Goal: Information Seeking & Learning: Learn about a topic

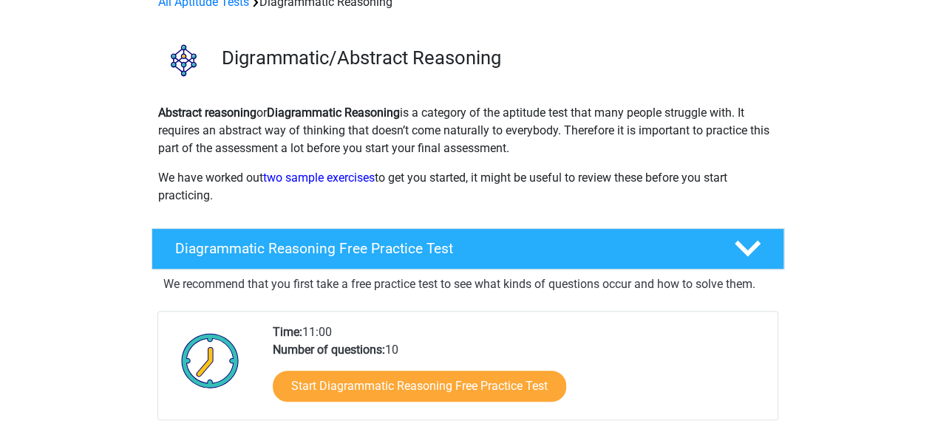
scroll to position [148, 0]
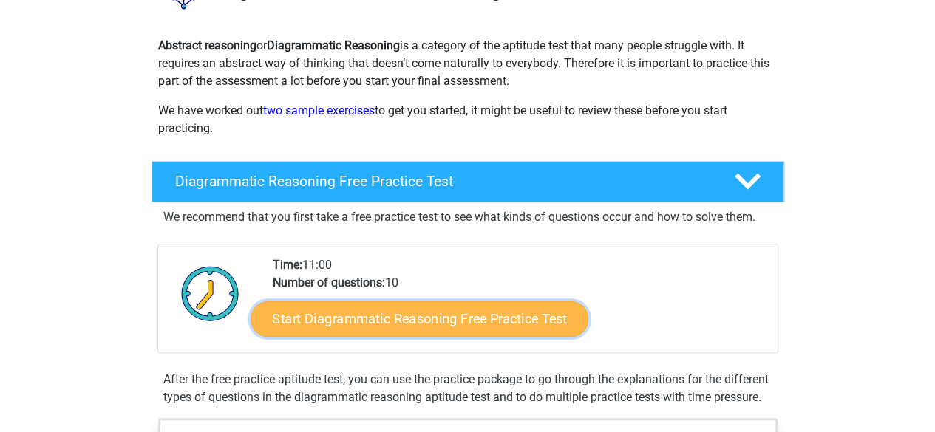
click at [412, 313] on link "Start Diagrammatic Reasoning Free Practice Test" at bounding box center [420, 318] width 338 height 35
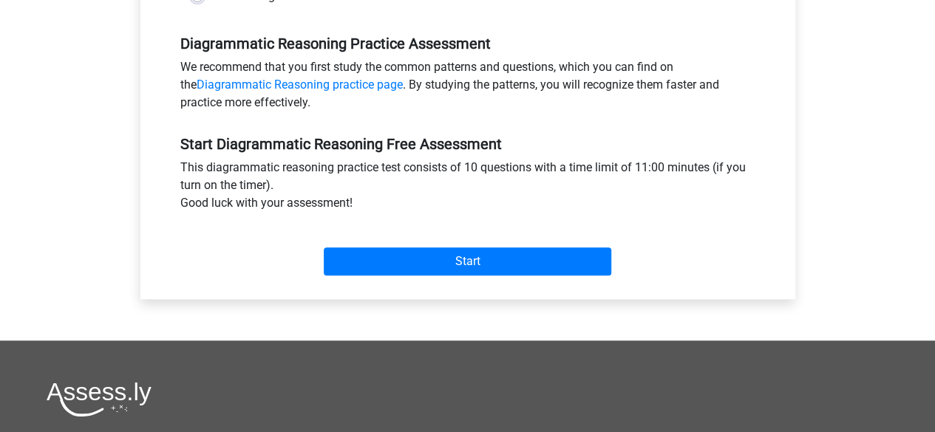
scroll to position [290, 0]
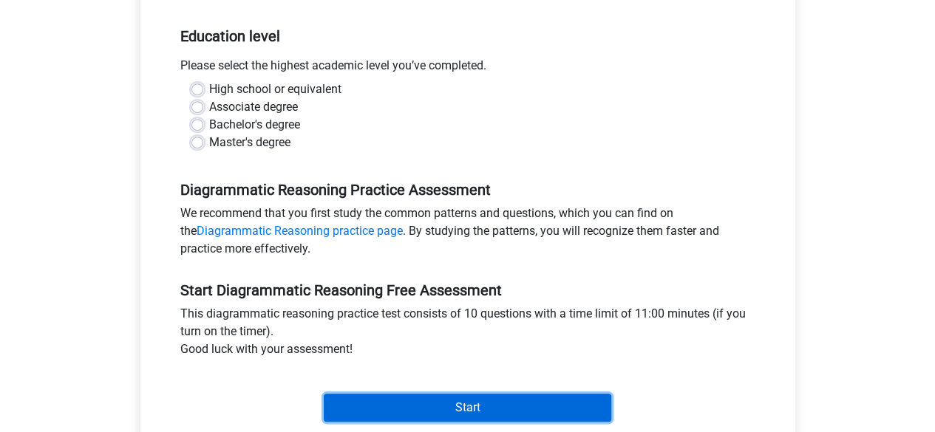
click at [461, 398] on input "Start" at bounding box center [468, 408] width 288 height 28
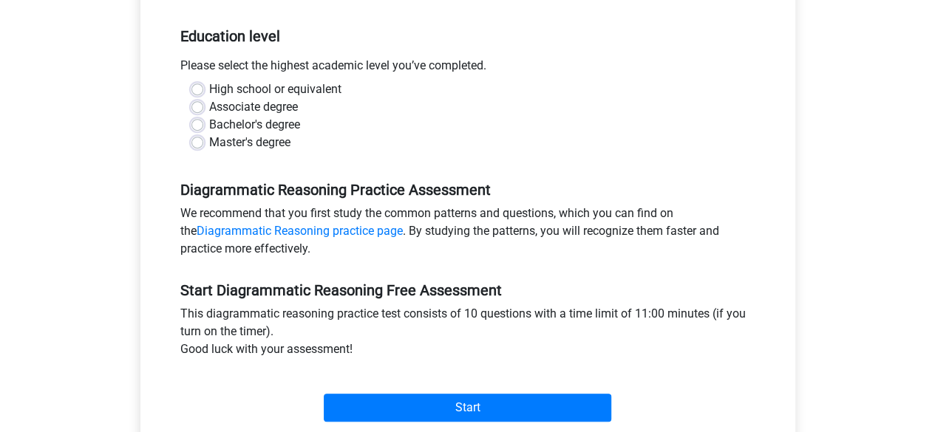
click at [274, 150] on label "Master's degree" at bounding box center [249, 143] width 81 height 18
click at [203, 149] on input "Master's degree" at bounding box center [197, 141] width 12 height 15
radio input "true"
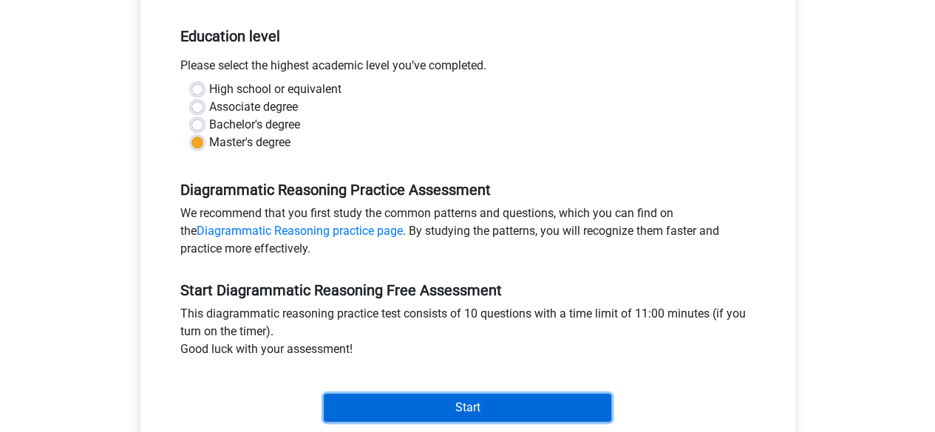
click at [421, 400] on input "Start" at bounding box center [468, 408] width 288 height 28
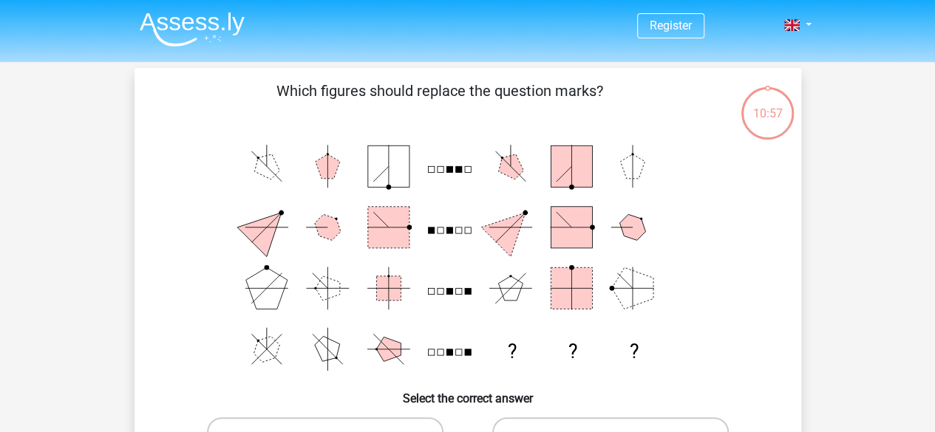
drag, startPoint x: 341, startPoint y: 92, endPoint x: 523, endPoint y: 82, distance: 182.1
click at [523, 82] on p "Which figures should replace the question marks?" at bounding box center [440, 102] width 564 height 44
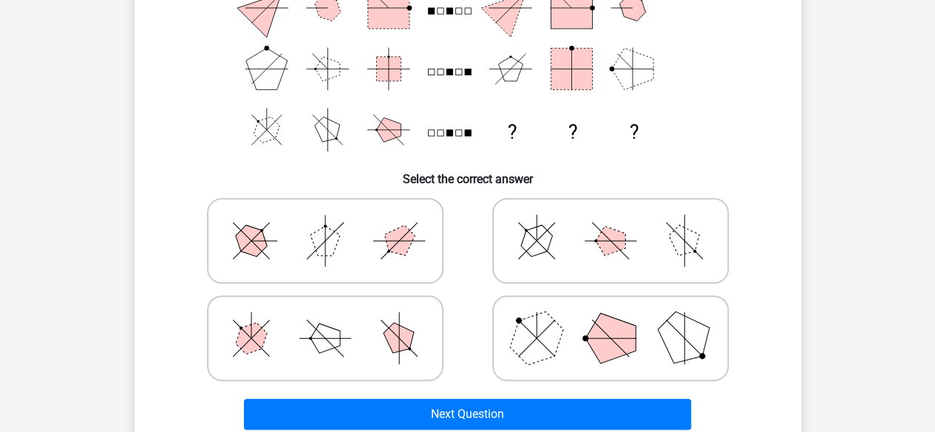
scroll to position [222, 0]
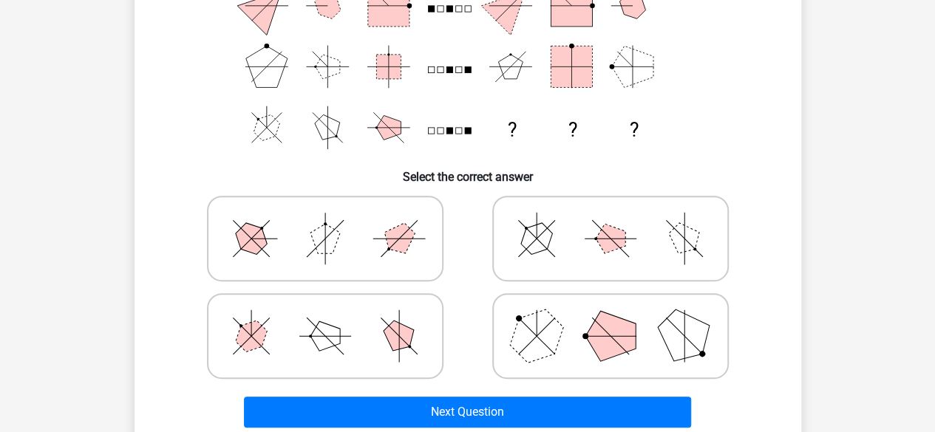
click at [633, 239] on icon at bounding box center [611, 239] width 222 height 74
click at [620, 220] on input "radio" at bounding box center [616, 216] width 10 height 10
radio input "true"
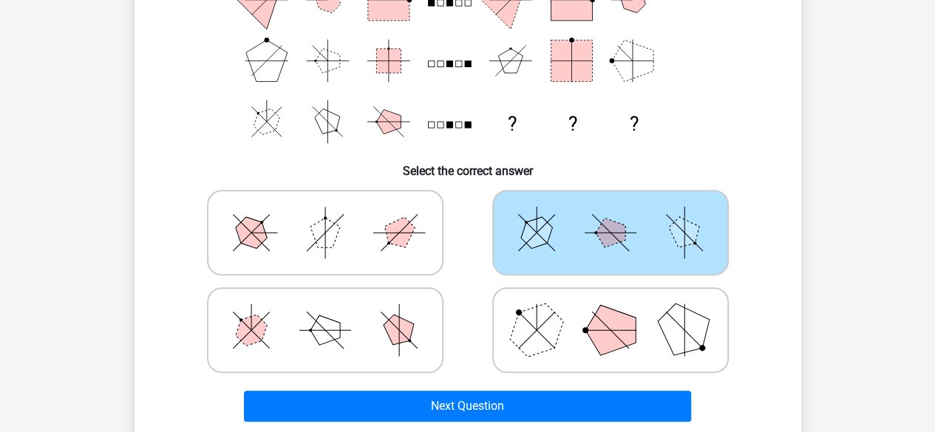
scroll to position [443, 0]
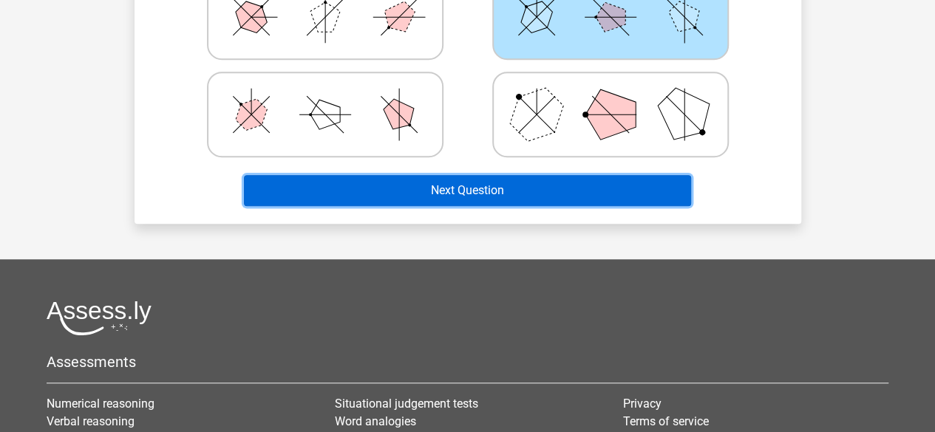
click at [499, 193] on button "Next Question" at bounding box center [467, 190] width 447 height 31
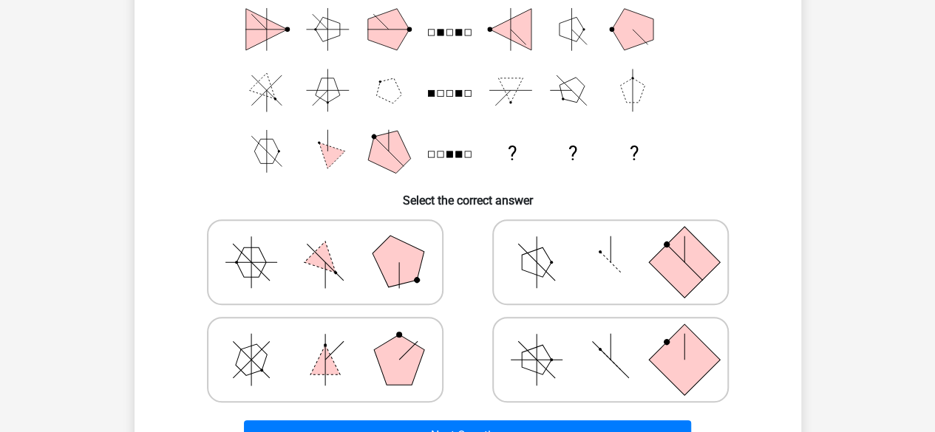
scroll to position [222, 0]
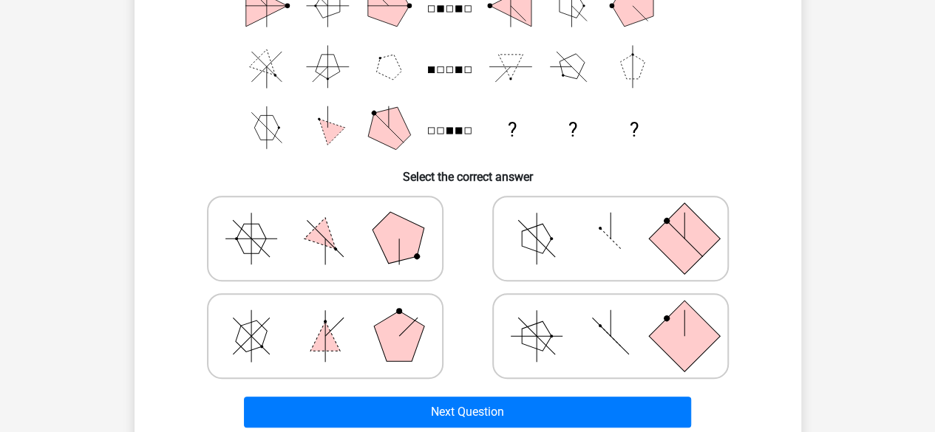
click at [398, 245] on line at bounding box center [399, 252] width 26 height 26
click at [335, 220] on input "radio" at bounding box center [330, 216] width 10 height 10
radio input "true"
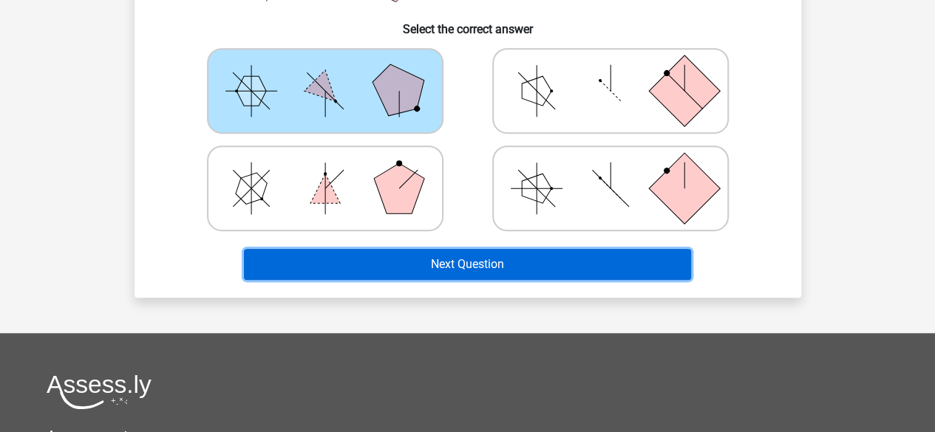
click at [341, 265] on button "Next Question" at bounding box center [467, 264] width 447 height 31
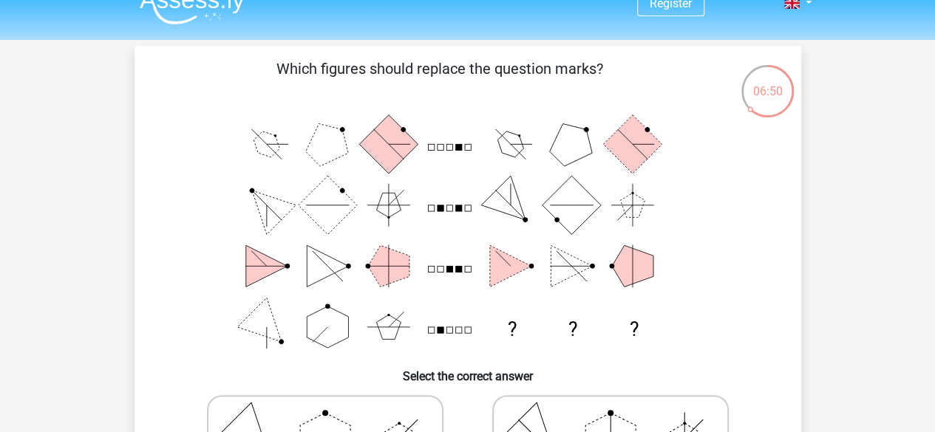
scroll to position [0, 0]
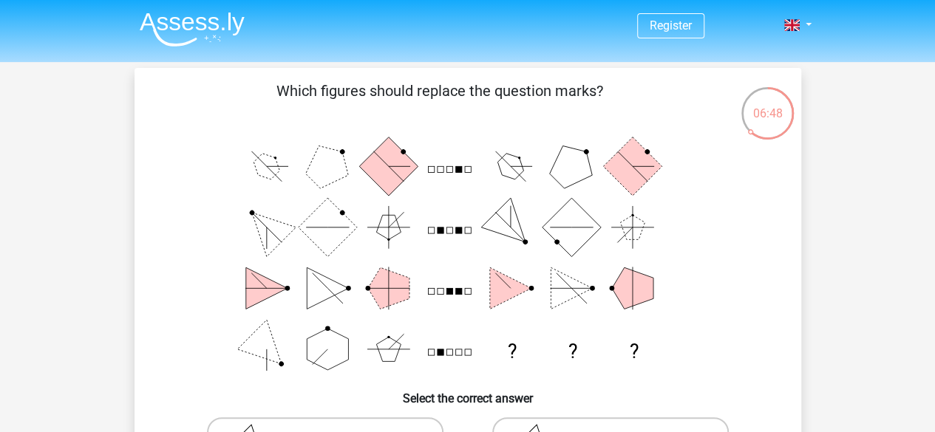
drag, startPoint x: 309, startPoint y: 89, endPoint x: 471, endPoint y: 94, distance: 162.0
click at [461, 94] on p "Which figures should replace the question marks?" at bounding box center [440, 102] width 564 height 44
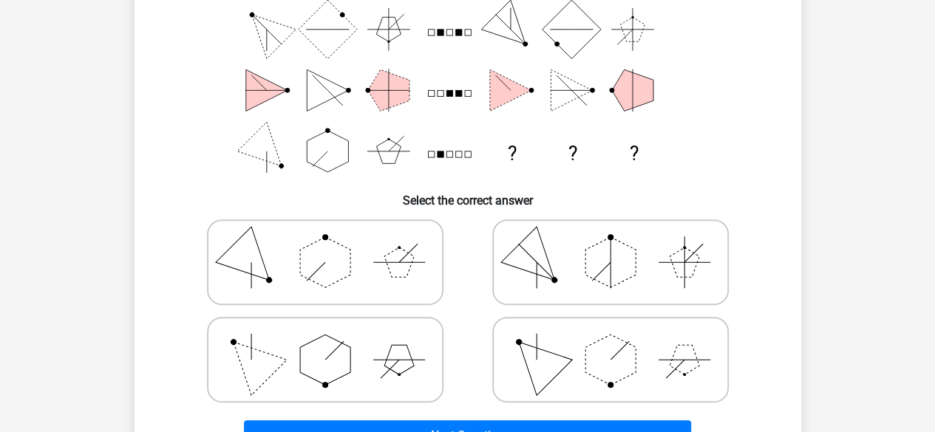
scroll to position [222, 0]
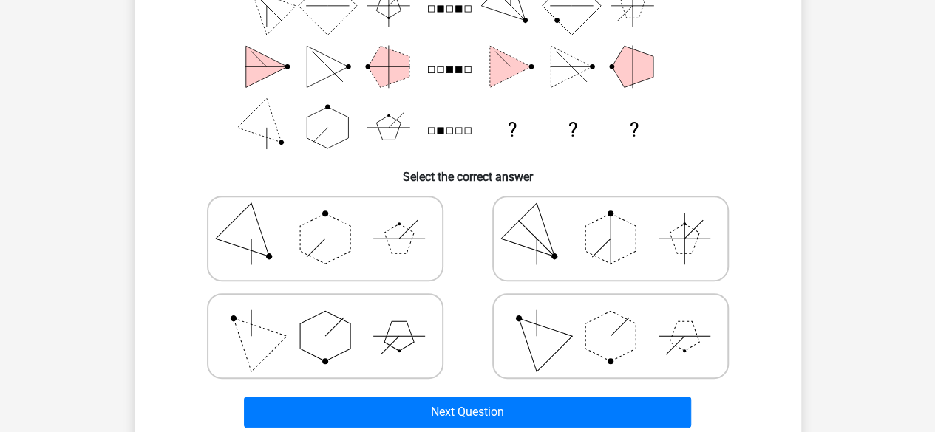
click at [640, 342] on icon at bounding box center [611, 336] width 222 height 74
click at [620, 318] on input "radio" at bounding box center [616, 313] width 10 height 10
radio input "true"
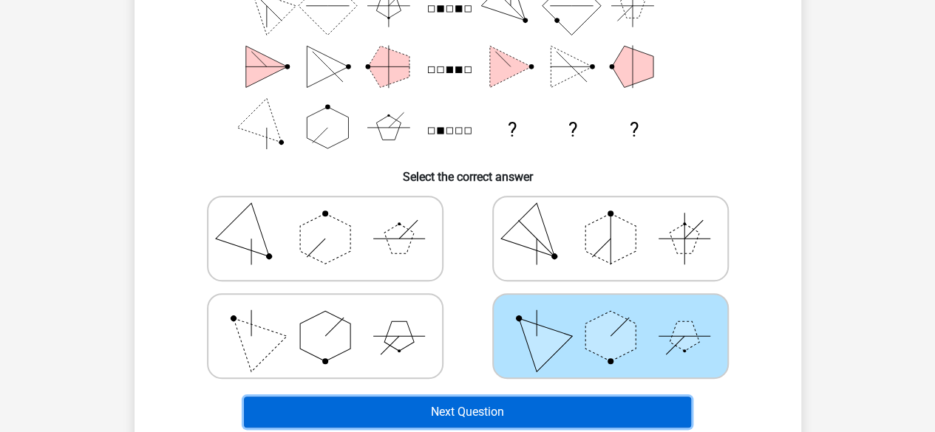
click at [513, 417] on button "Next Question" at bounding box center [467, 412] width 447 height 31
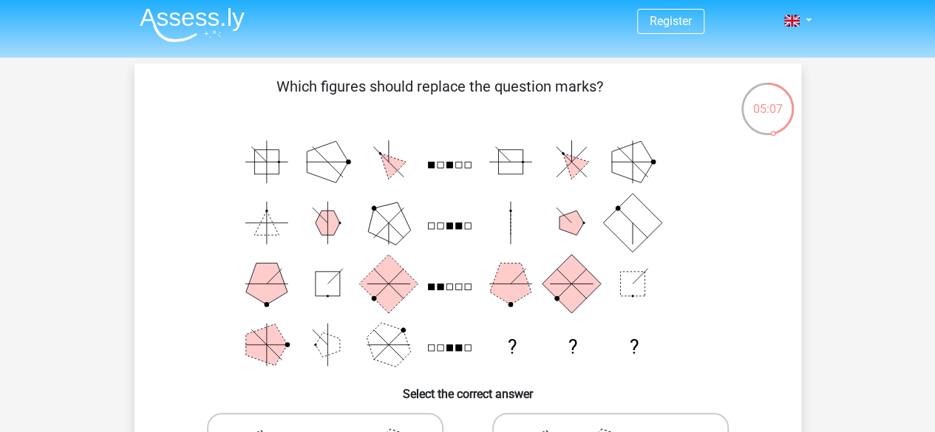
scroll to position [74, 0]
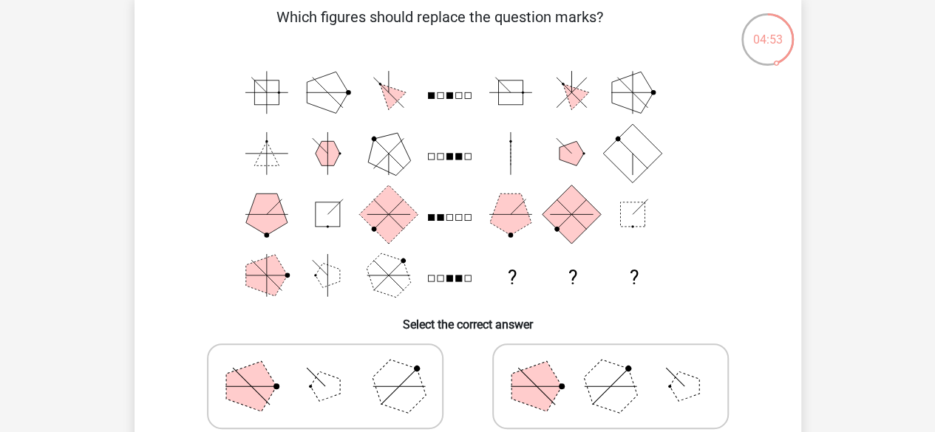
click at [400, 395] on polygon at bounding box center [398, 386] width 71 height 71
click at [335, 368] on input "radio" at bounding box center [330, 363] width 10 height 10
radio input "true"
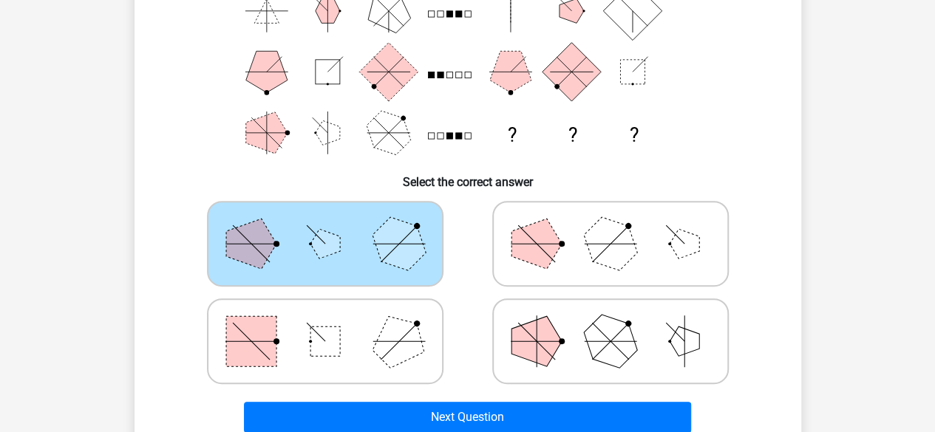
scroll to position [296, 0]
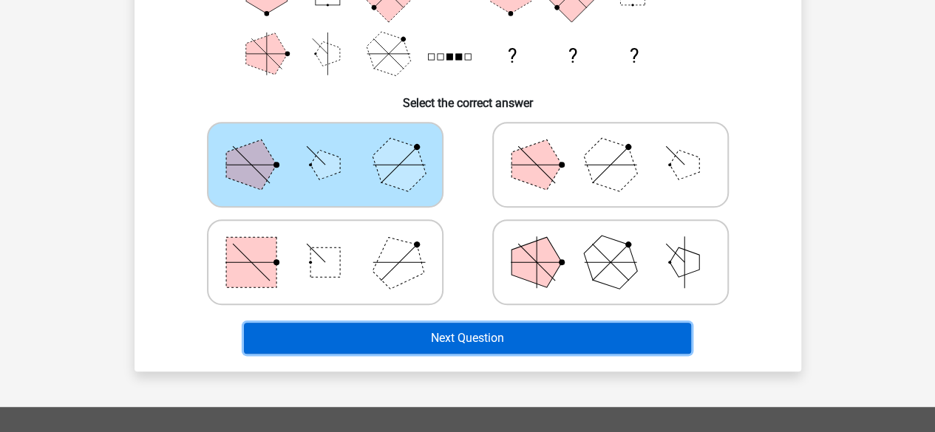
click at [508, 345] on button "Next Question" at bounding box center [467, 338] width 447 height 31
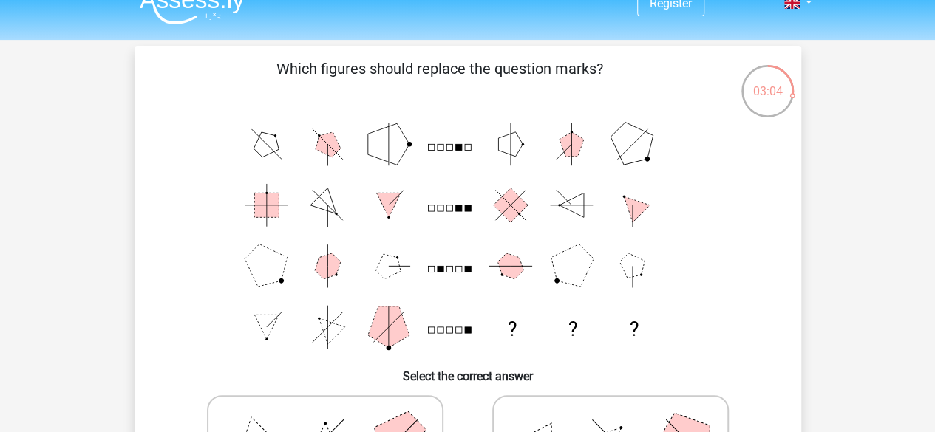
scroll to position [0, 0]
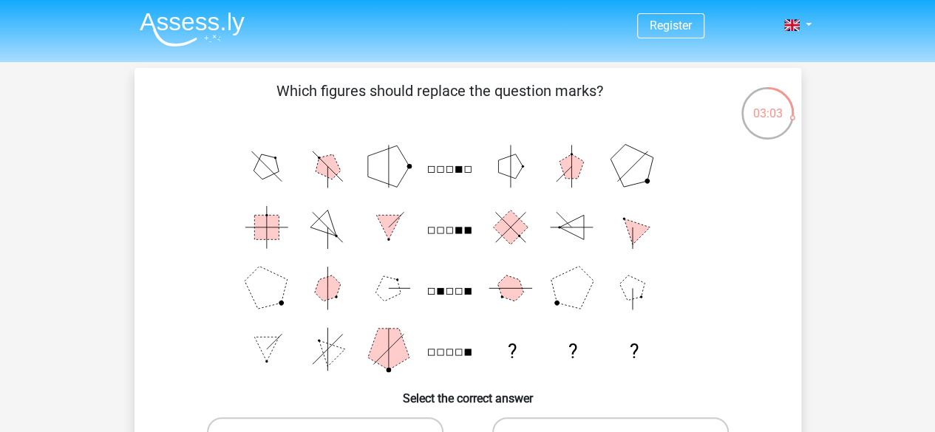
click at [482, 174] on icon "? ? ?" at bounding box center [468, 258] width 596 height 244
click at [525, 273] on icon "? ? ?" at bounding box center [468, 258] width 596 height 244
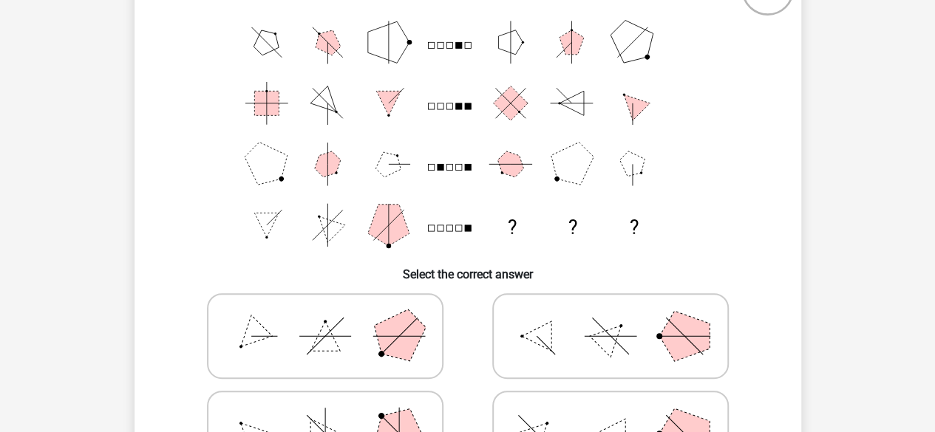
scroll to position [148, 0]
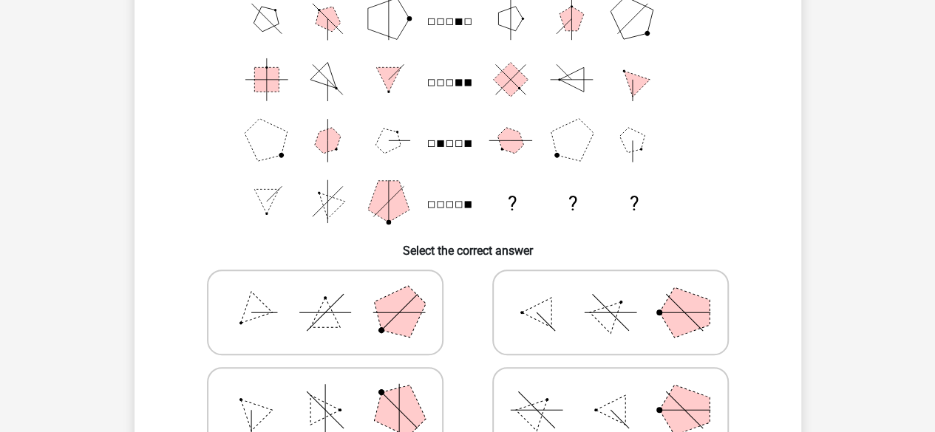
click at [636, 312] on icon at bounding box center [611, 313] width 222 height 74
click at [620, 294] on input "radio" at bounding box center [616, 290] width 10 height 10
radio input "true"
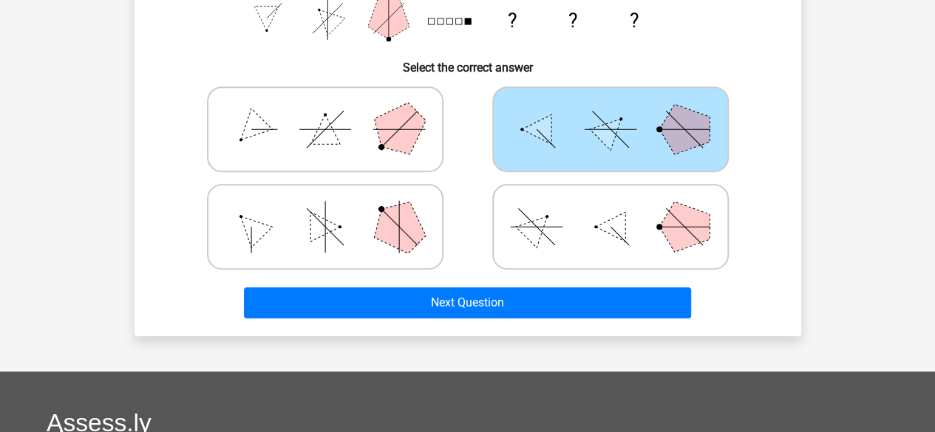
scroll to position [517, 0]
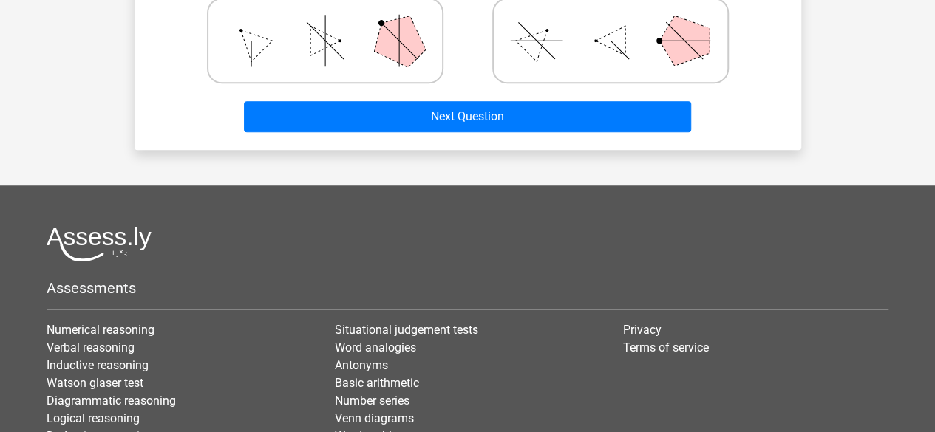
click at [517, 98] on div "Next Question" at bounding box center [467, 113] width 619 height 49
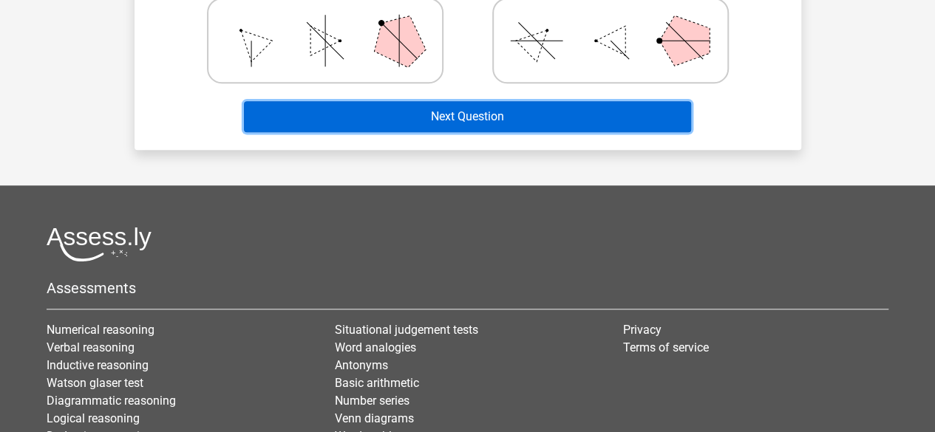
click at [533, 115] on button "Next Question" at bounding box center [467, 116] width 447 height 31
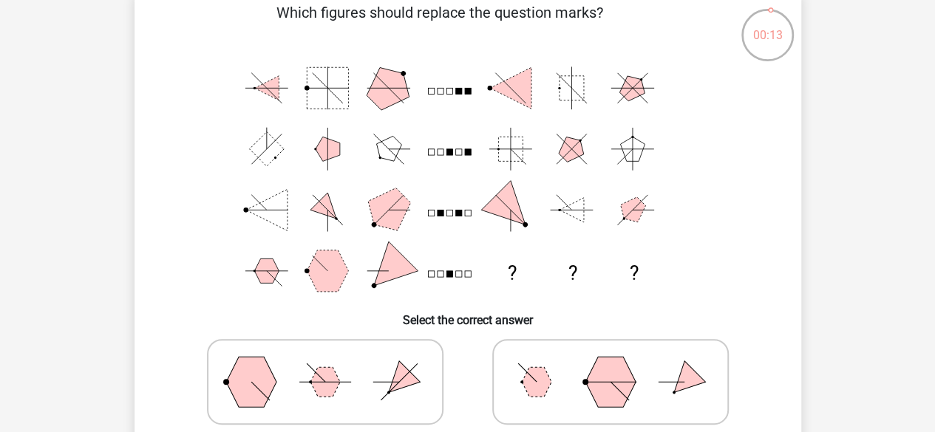
scroll to position [222, 0]
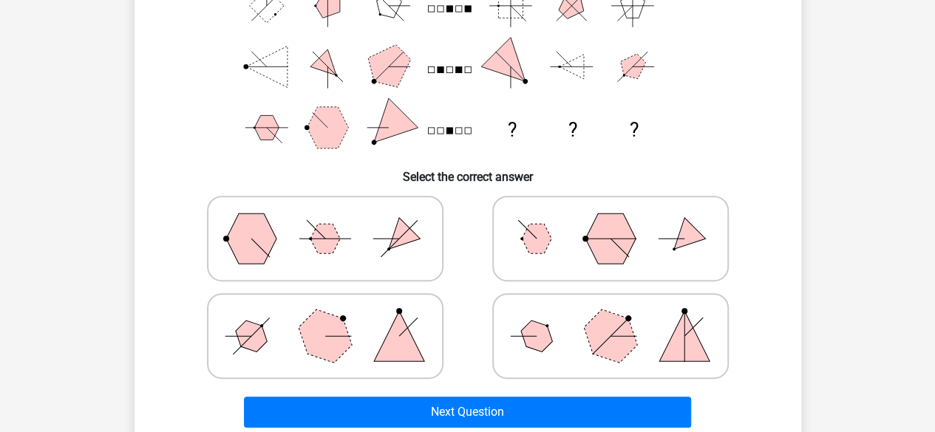
click at [612, 318] on input "radio" at bounding box center [616, 313] width 10 height 10
radio input "true"
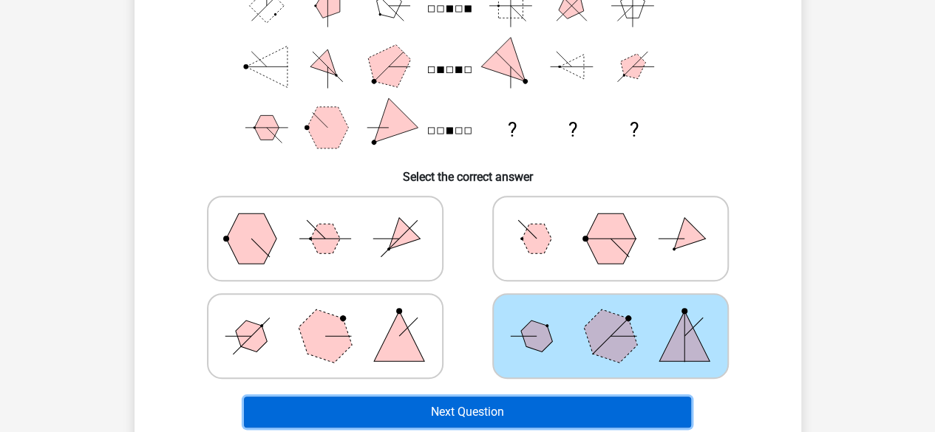
click at [525, 397] on button "Next Question" at bounding box center [467, 412] width 447 height 31
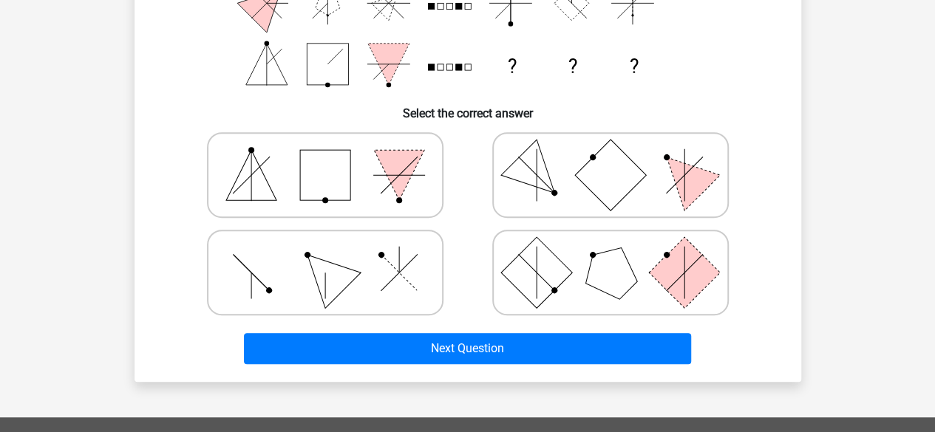
scroll to position [364, 0]
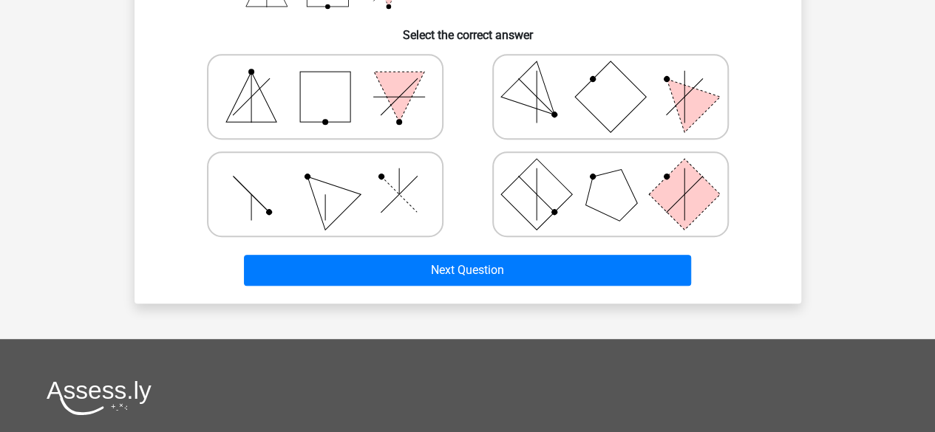
click at [361, 86] on icon at bounding box center [325, 97] width 222 height 74
click at [335, 78] on input "radio" at bounding box center [330, 74] width 10 height 10
radio input "true"
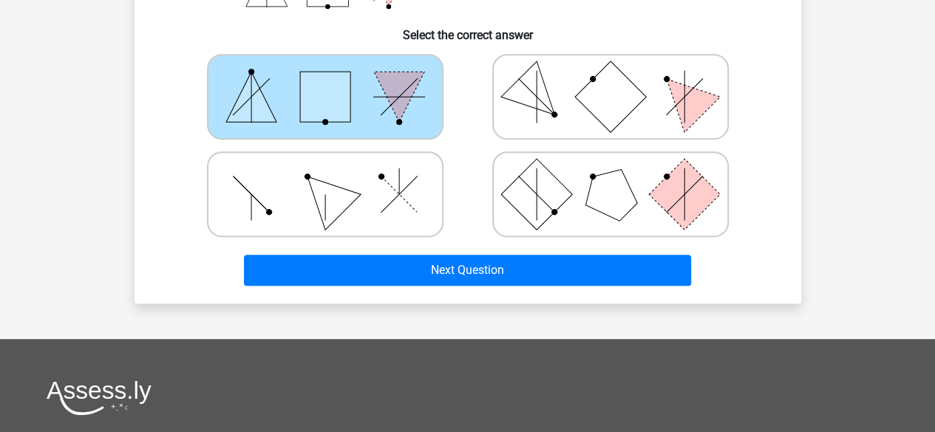
click at [466, 249] on div "Next Question" at bounding box center [467, 267] width 619 height 49
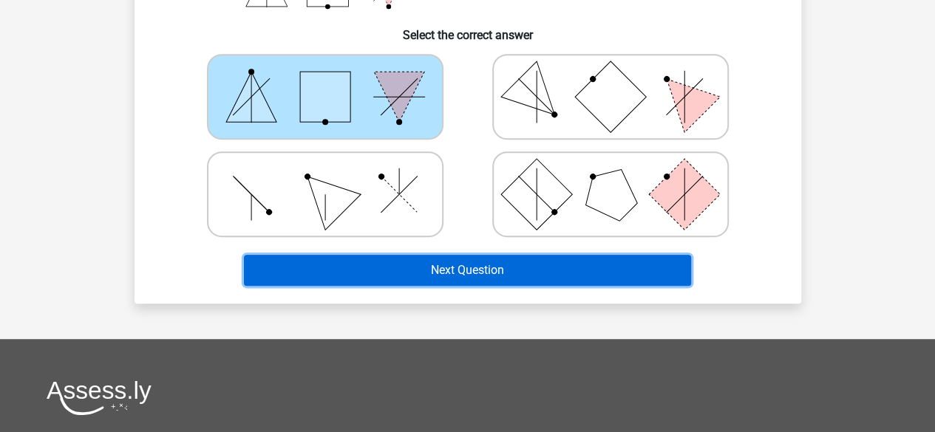
click at [472, 265] on button "Next Question" at bounding box center [467, 270] width 447 height 31
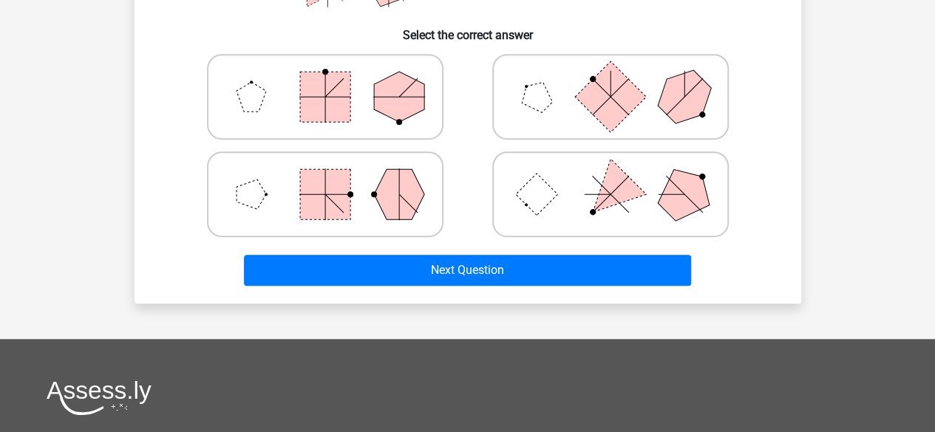
click at [588, 103] on rect at bounding box center [609, 96] width 71 height 71
click at [611, 78] on input "radio" at bounding box center [616, 74] width 10 height 10
radio input "true"
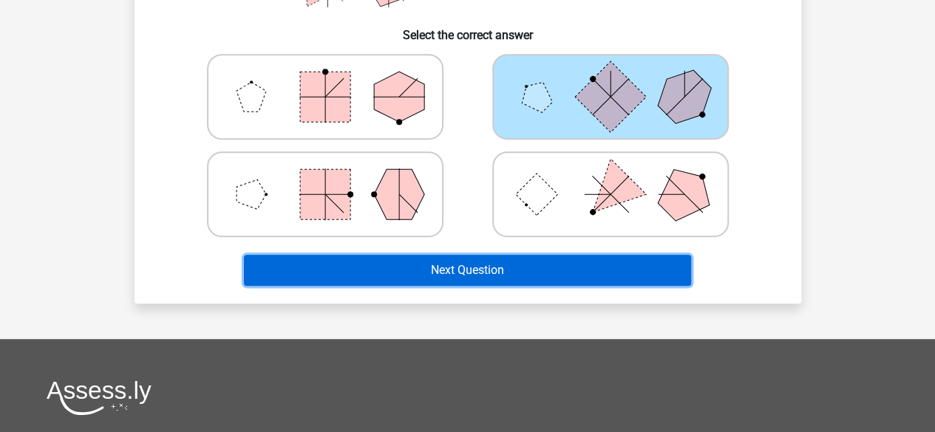
click at [541, 267] on button "Next Question" at bounding box center [467, 270] width 447 height 31
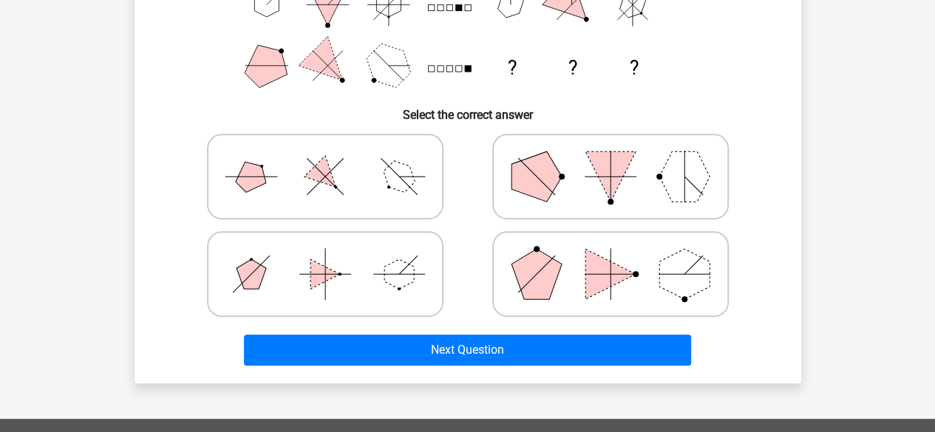
scroll to position [290, 0]
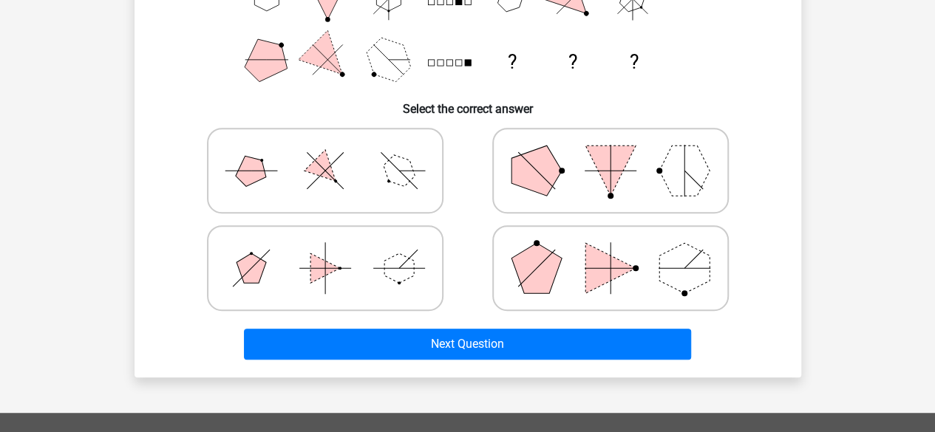
click at [408, 258] on polygon at bounding box center [399, 269] width 30 height 30
click at [335, 250] on input "radio" at bounding box center [330, 245] width 10 height 10
radio input "true"
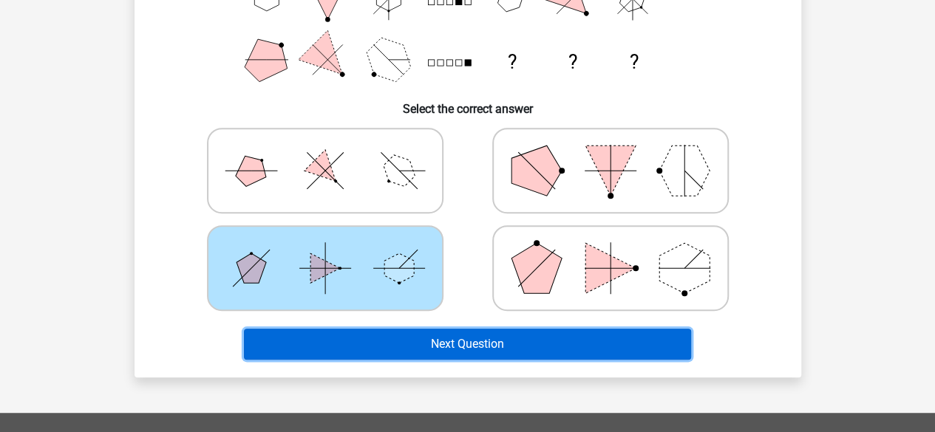
click at [454, 341] on button "Next Question" at bounding box center [467, 344] width 447 height 31
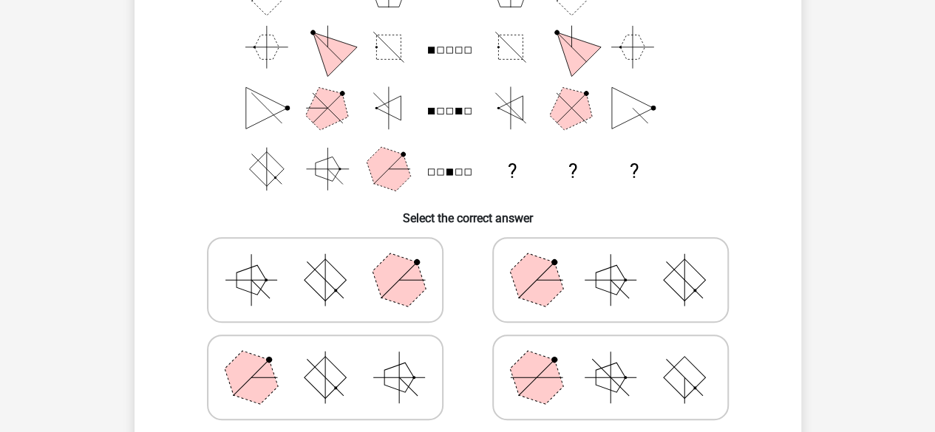
scroll to position [364, 0]
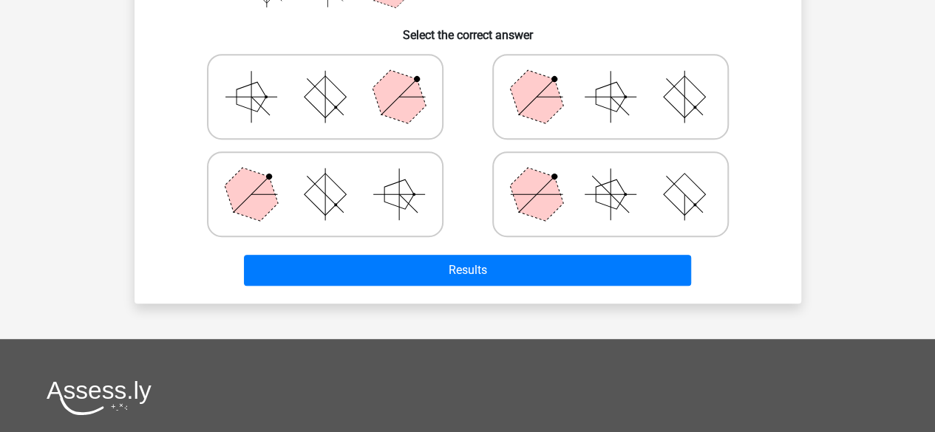
click at [599, 106] on icon at bounding box center [611, 97] width 222 height 74
click at [611, 78] on input "radio" at bounding box center [616, 74] width 10 height 10
radio input "true"
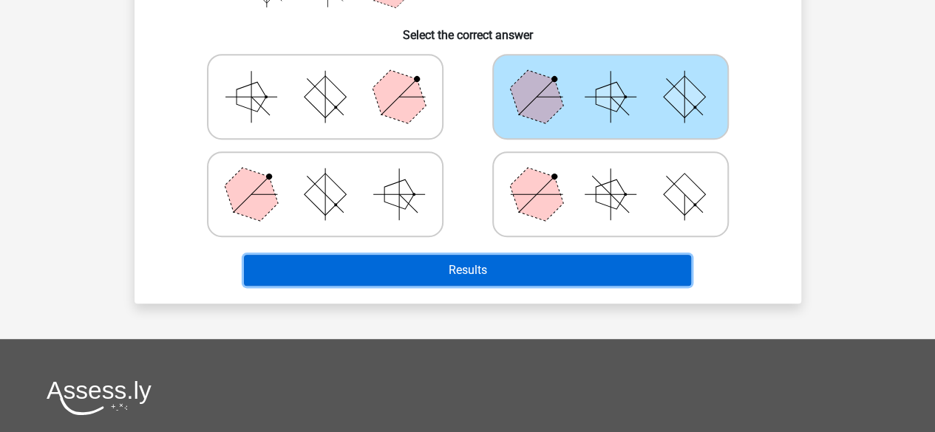
click at [575, 265] on button "Results" at bounding box center [467, 270] width 447 height 31
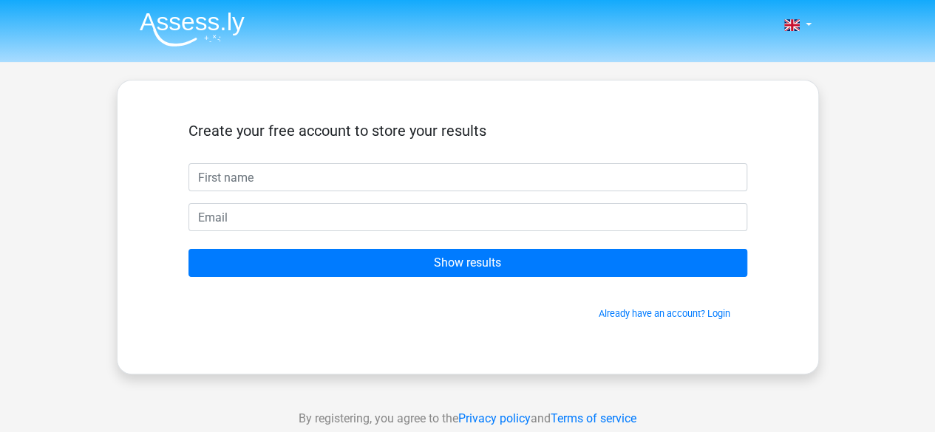
click at [350, 180] on input "text" at bounding box center [467, 177] width 559 height 28
type input "[PERSON_NAME]"
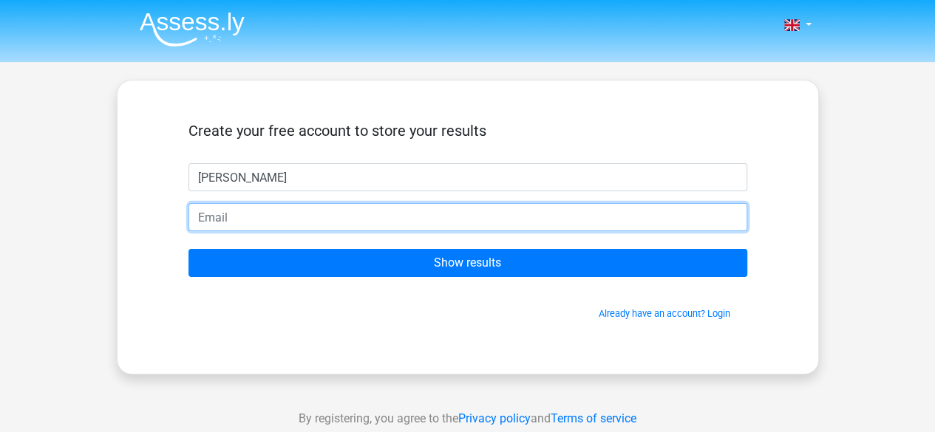
click at [267, 212] on input "email" at bounding box center [467, 217] width 559 height 28
type input "[EMAIL_ADDRESS][DOMAIN_NAME]"
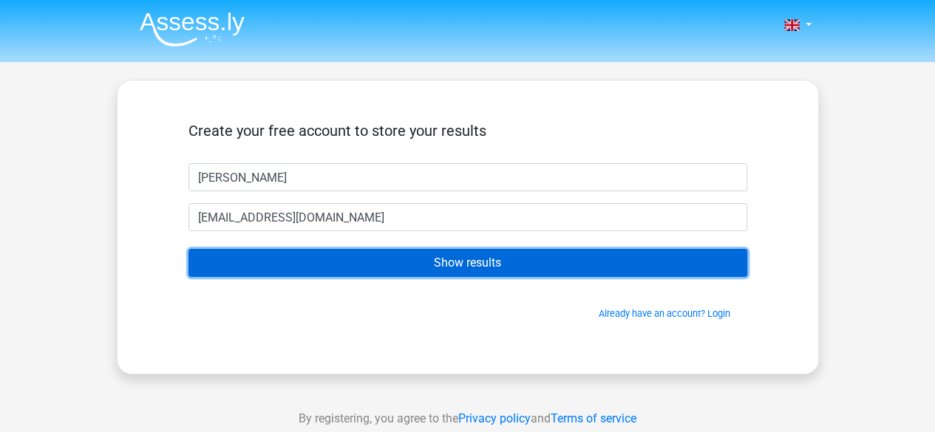
click at [433, 265] on input "Show results" at bounding box center [467, 263] width 559 height 28
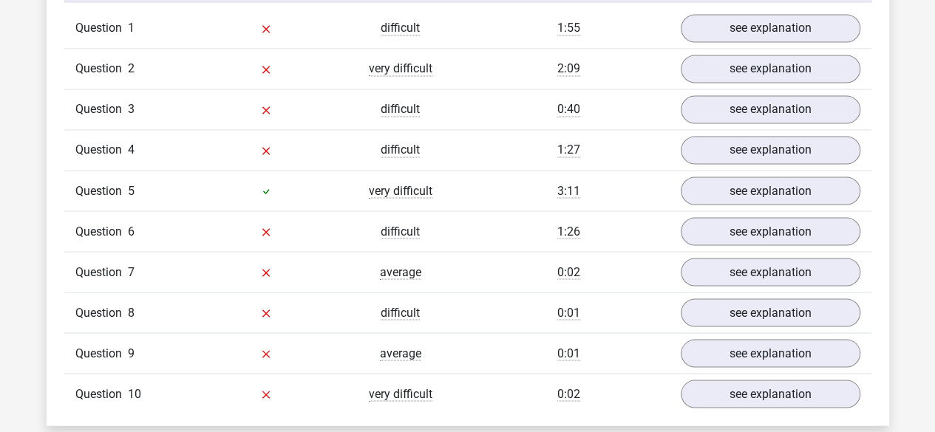
scroll to position [1183, 0]
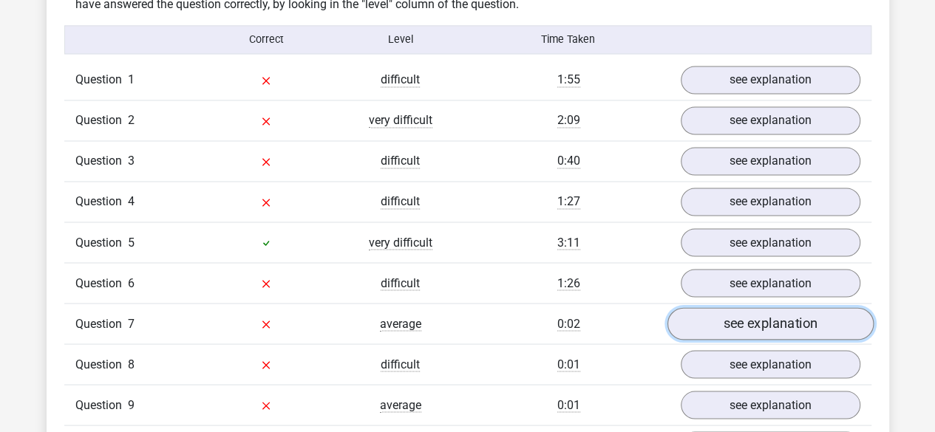
click at [708, 313] on link "see explanation" at bounding box center [770, 324] width 206 height 33
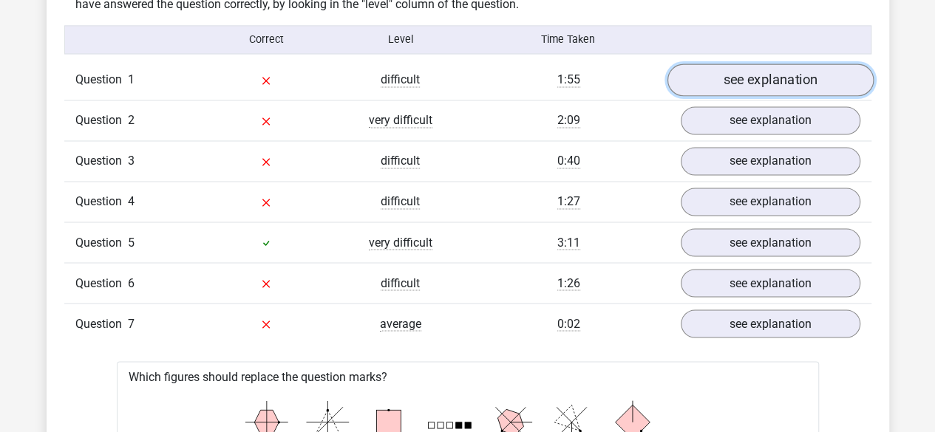
click at [764, 78] on link "see explanation" at bounding box center [770, 80] width 206 height 33
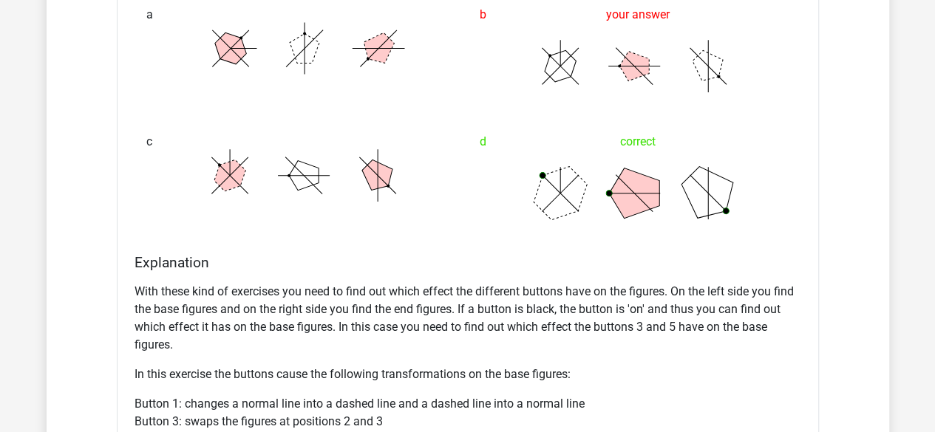
scroll to position [1552, 0]
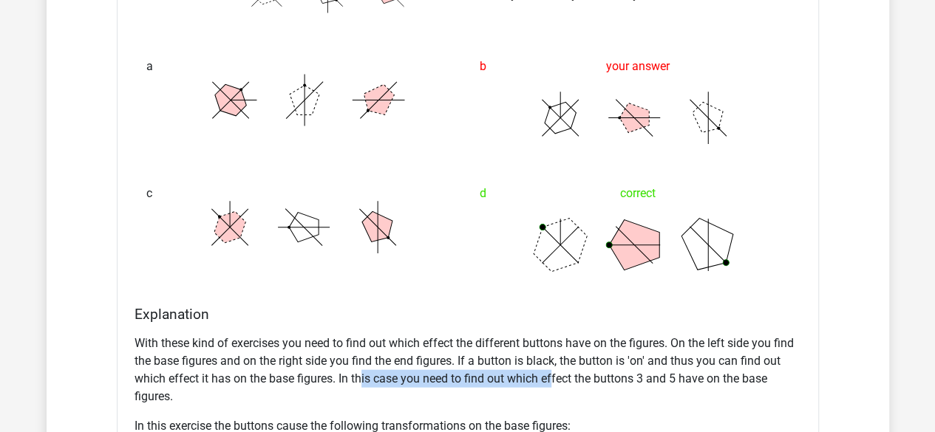
drag, startPoint x: 361, startPoint y: 379, endPoint x: 553, endPoint y: 376, distance: 192.2
click at [553, 376] on p "With these kind of exercises you need to find out which effect the different bu…" at bounding box center [468, 370] width 667 height 71
click at [562, 341] on p "With these kind of exercises you need to find out which effect the different bu…" at bounding box center [468, 370] width 667 height 71
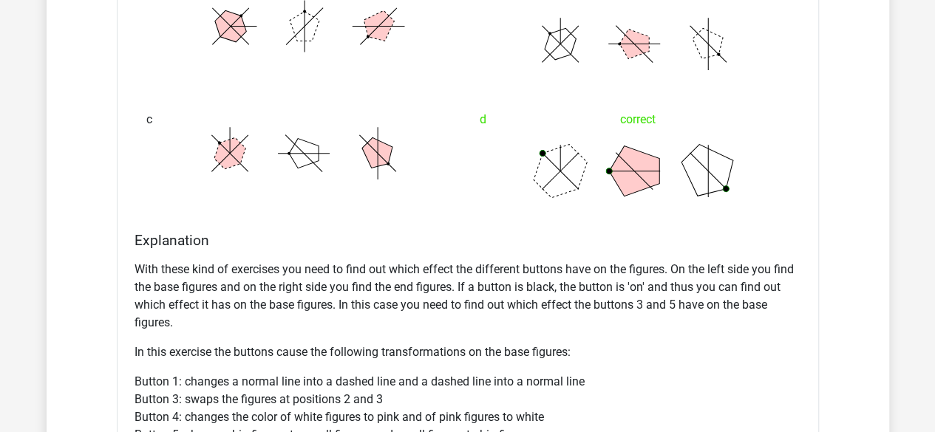
scroll to position [1996, 0]
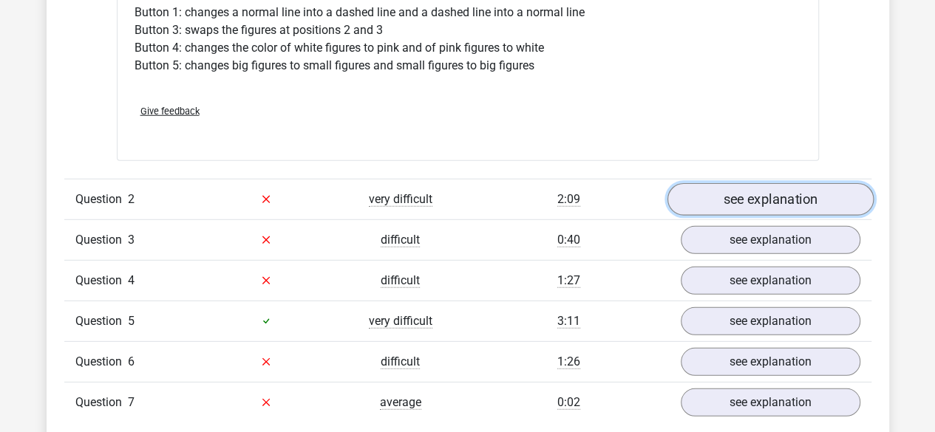
click at [772, 200] on link "see explanation" at bounding box center [770, 199] width 206 height 33
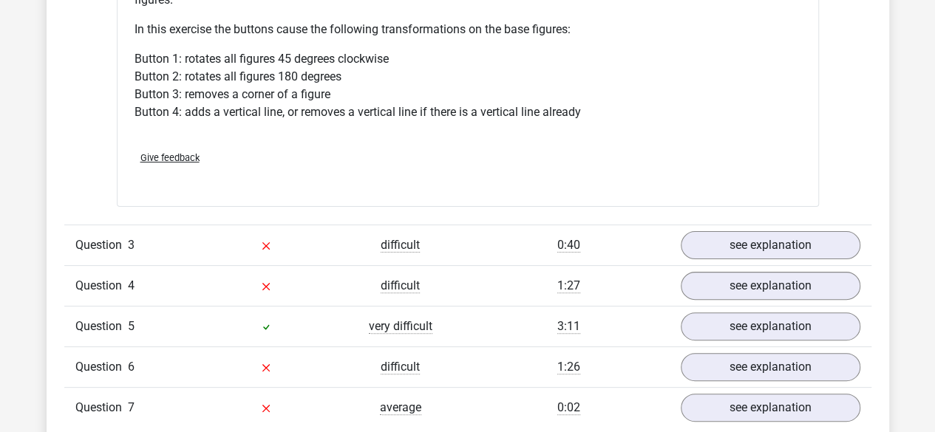
scroll to position [2883, 0]
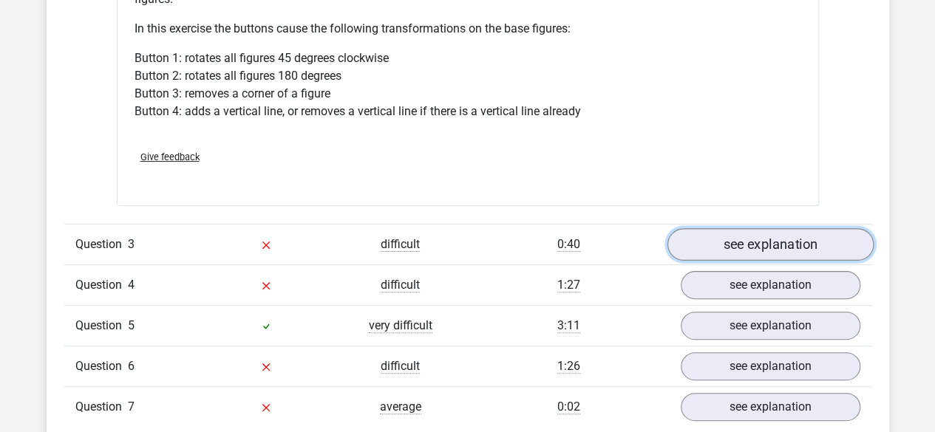
click at [732, 232] on link "see explanation" at bounding box center [770, 244] width 206 height 33
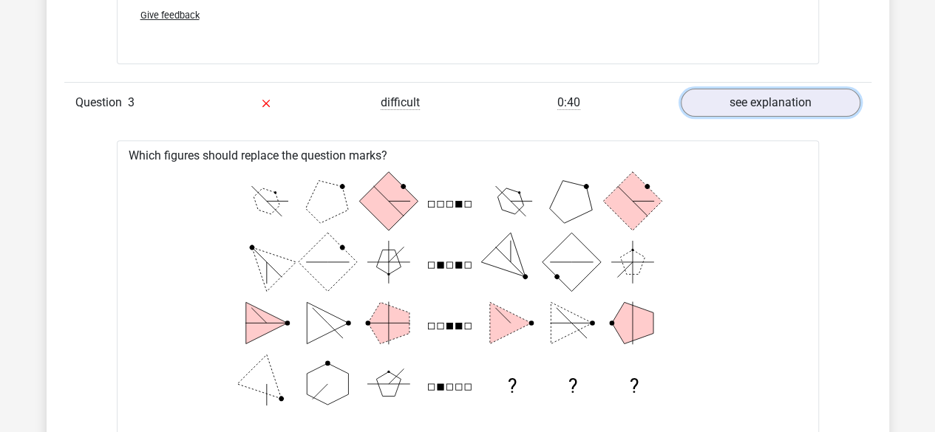
scroll to position [2957, 0]
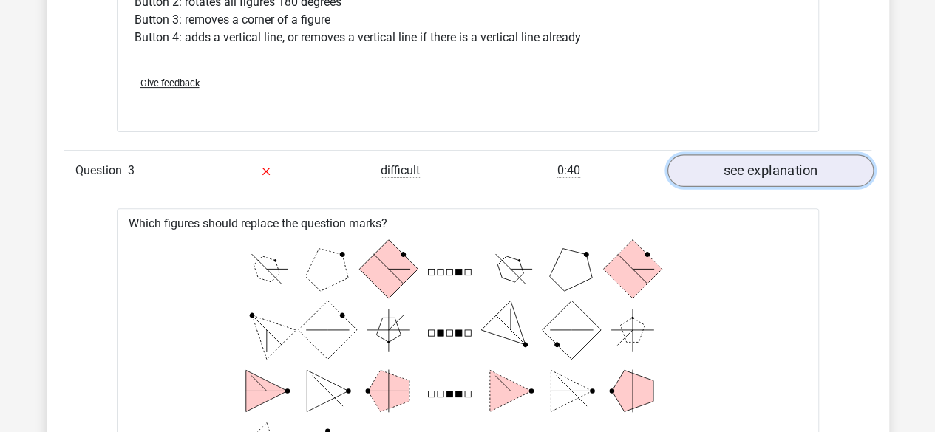
click at [805, 166] on link "see explanation" at bounding box center [770, 170] width 206 height 33
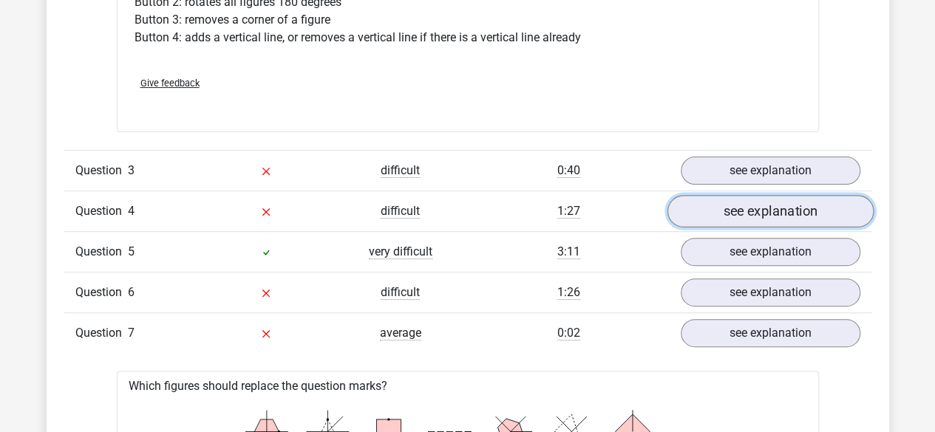
click at [747, 205] on link "see explanation" at bounding box center [770, 211] width 206 height 33
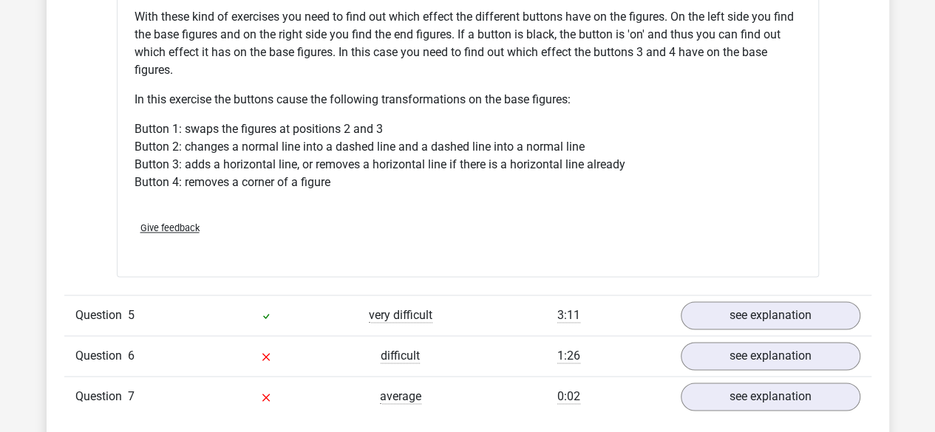
scroll to position [3844, 0]
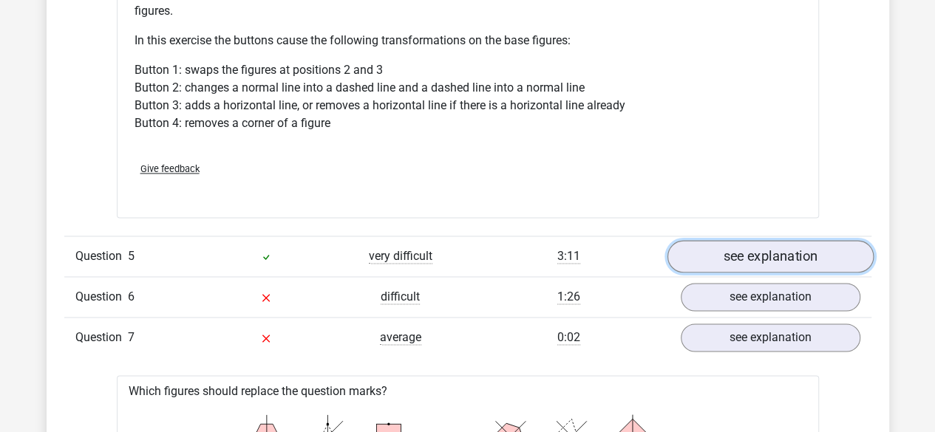
click at [767, 243] on link "see explanation" at bounding box center [770, 256] width 206 height 33
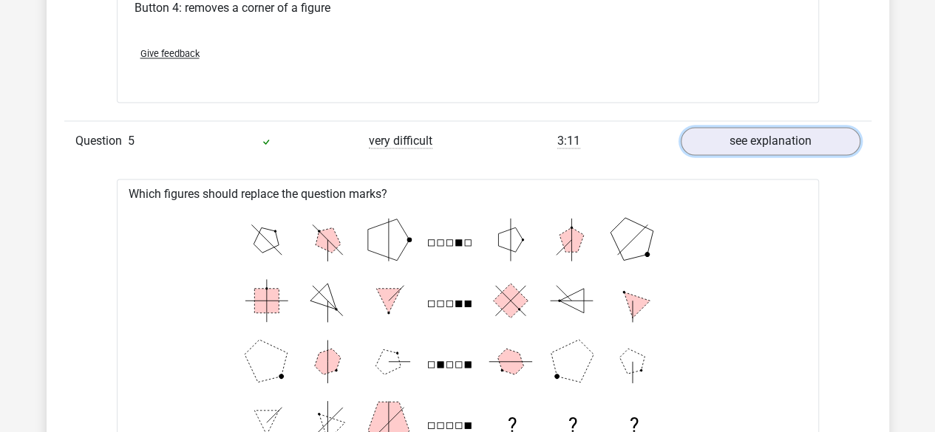
scroll to position [3991, 0]
